Goal: Information Seeking & Learning: Learn about a topic

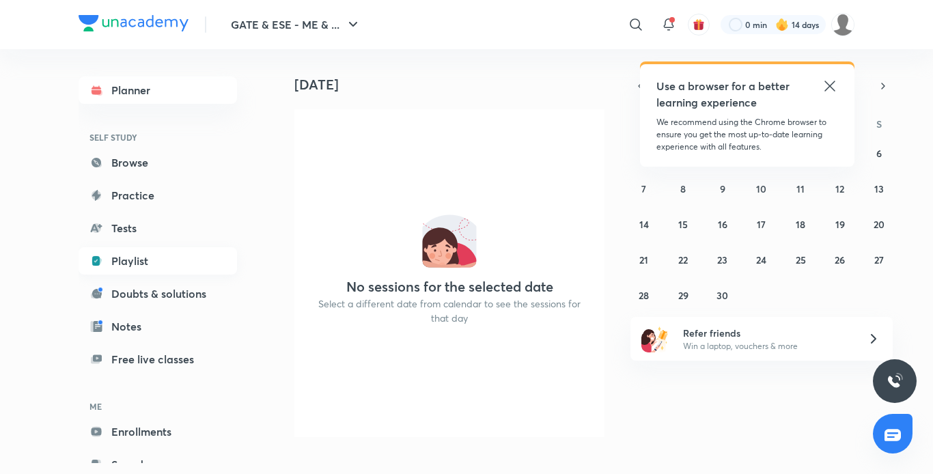
click at [120, 255] on link "Playlist" at bounding box center [158, 260] width 158 height 27
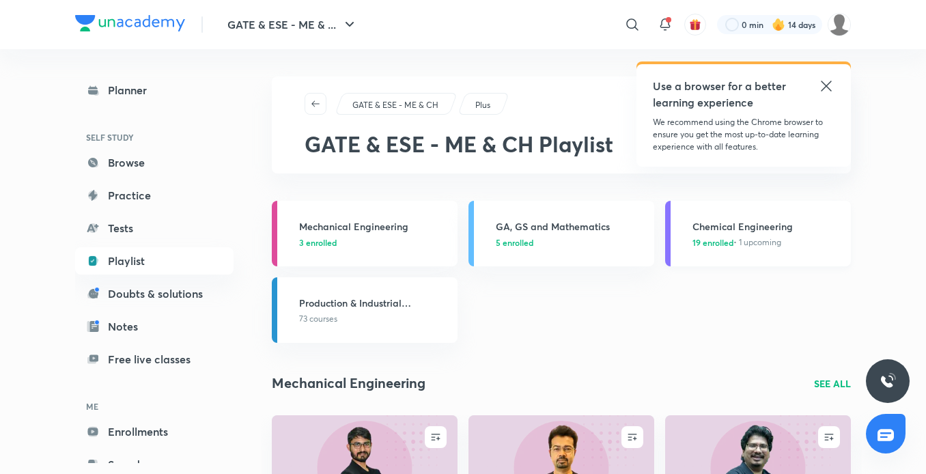
click at [738, 240] on span "19 enrolled • 1 upcoming" at bounding box center [737, 242] width 89 height 12
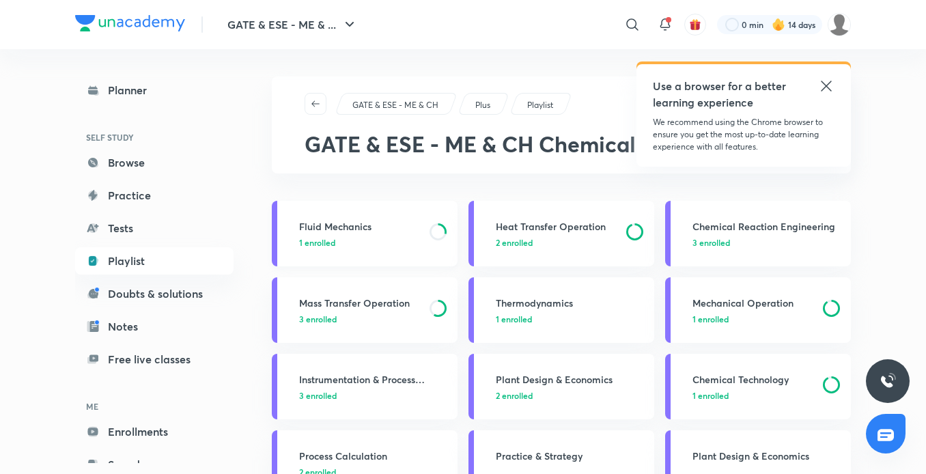
click at [388, 238] on p "1 enrolled" at bounding box center [360, 242] width 122 height 12
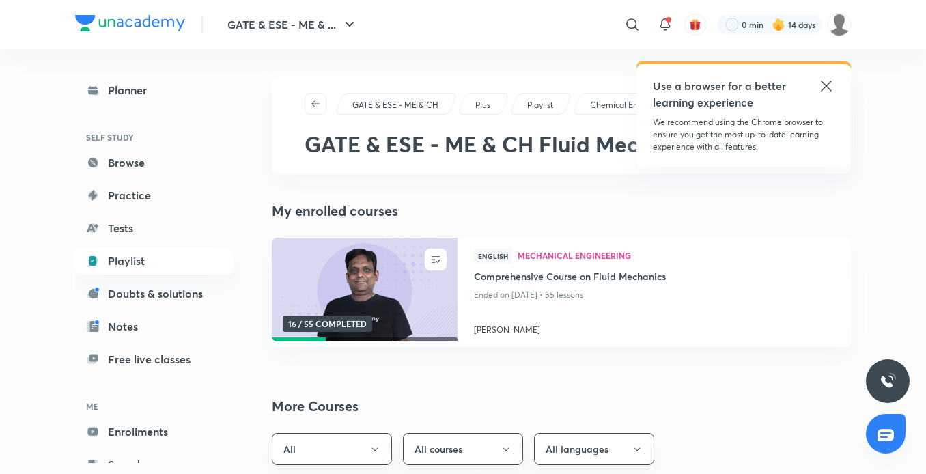
click at [827, 85] on icon at bounding box center [826, 86] width 10 height 10
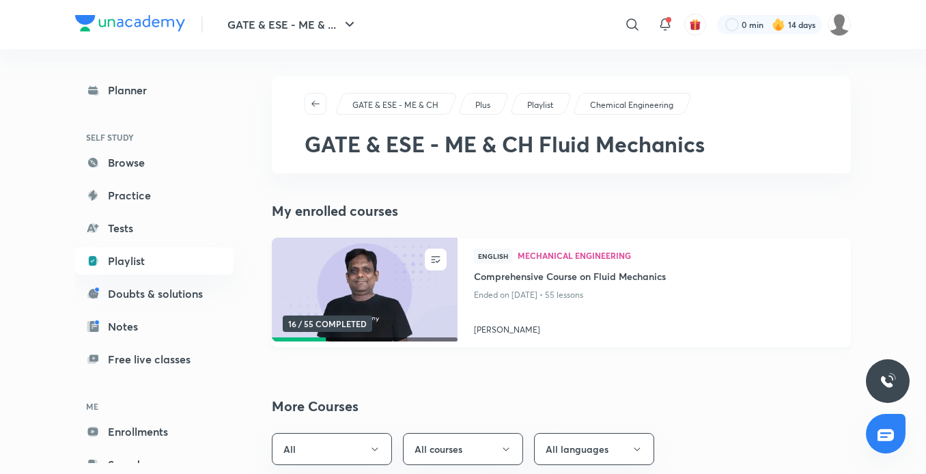
click at [427, 283] on img at bounding box center [364, 290] width 189 height 106
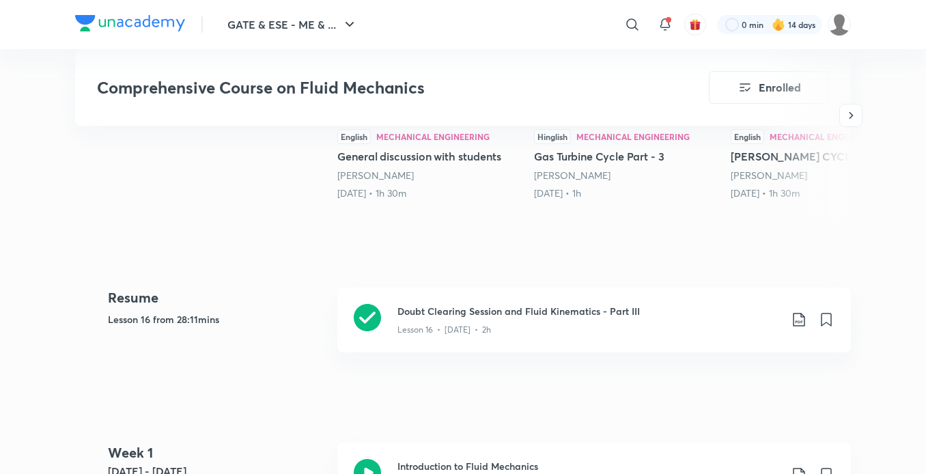
scroll to position [498, 0]
click at [460, 320] on div "Lesson 16 • [DATE] • 2h" at bounding box center [589, 327] width 383 height 18
